Goal: Transaction & Acquisition: Purchase product/service

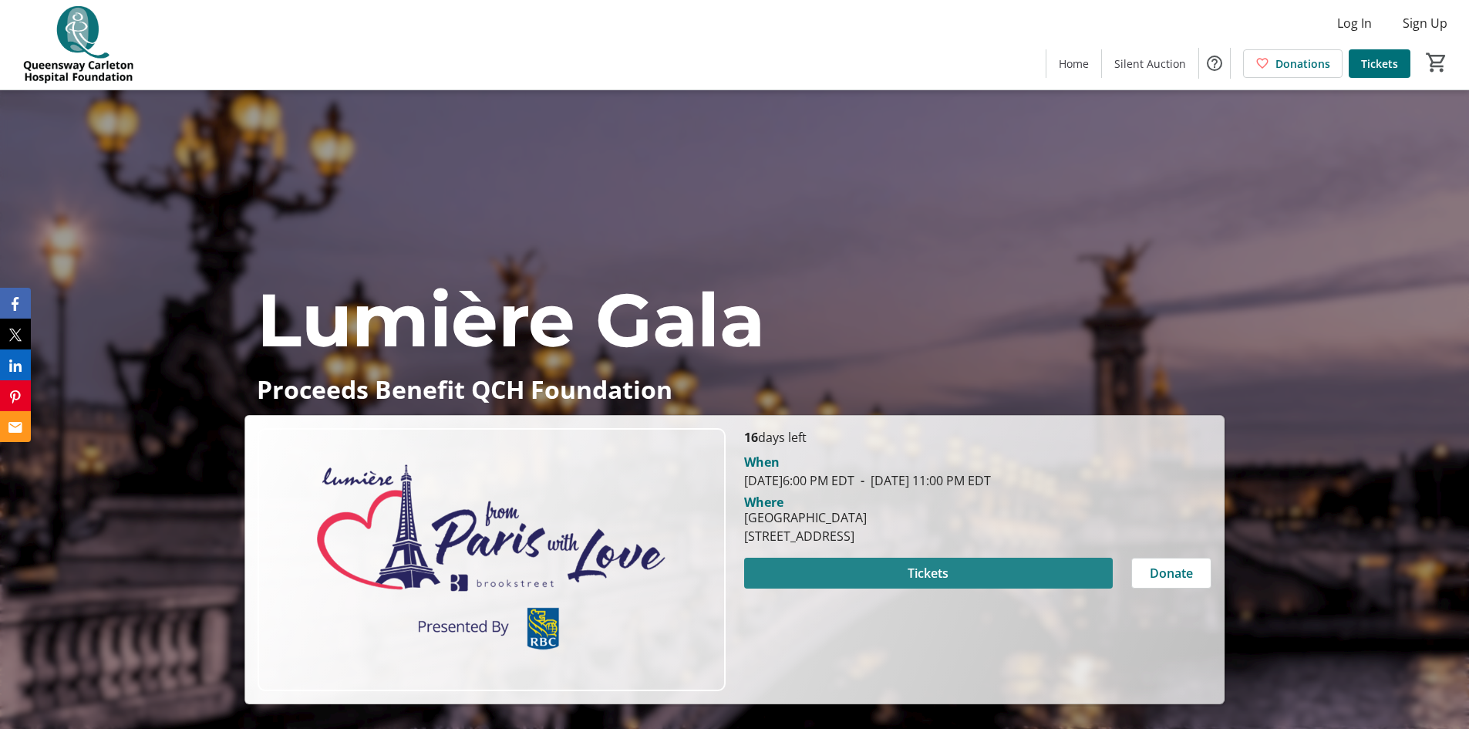
click at [930, 570] on span "Tickets" at bounding box center [928, 573] width 41 height 19
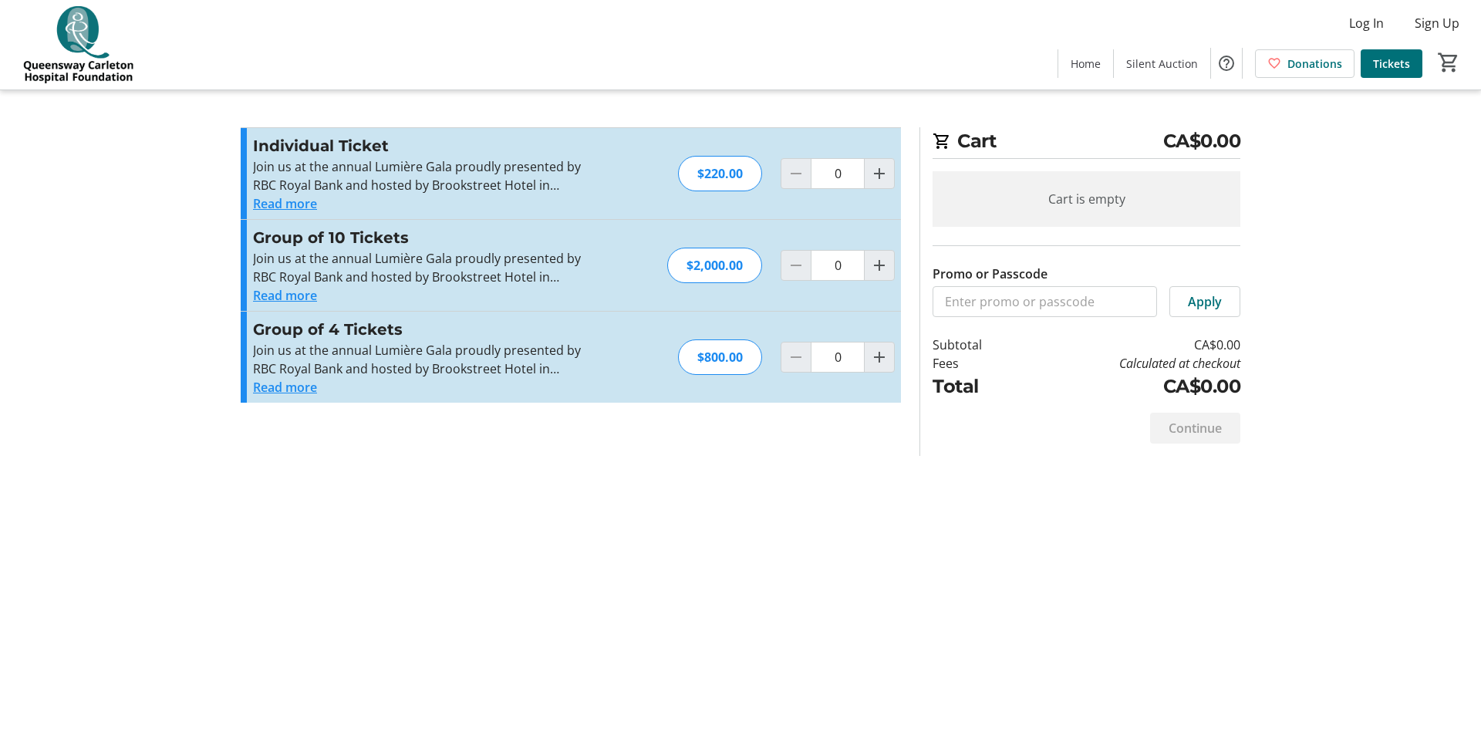
click at [258, 165] on p "Join us at the annual Lumière Gala proudly presented by RBC Royal Bank and host…" at bounding box center [421, 175] width 337 height 37
drag, startPoint x: 252, startPoint y: 163, endPoint x: 588, endPoint y: 194, distance: 337.0
click at [588, 194] on div "Individual Ticket Join us at the annual Lumière Gala proudly presented by RBC R…" at bounding box center [571, 173] width 660 height 91
copy div "Join us at the annual Lumière Gala proudly presented by RBC Royal Bank and host…"
